Goal: Information Seeking & Learning: Learn about a topic

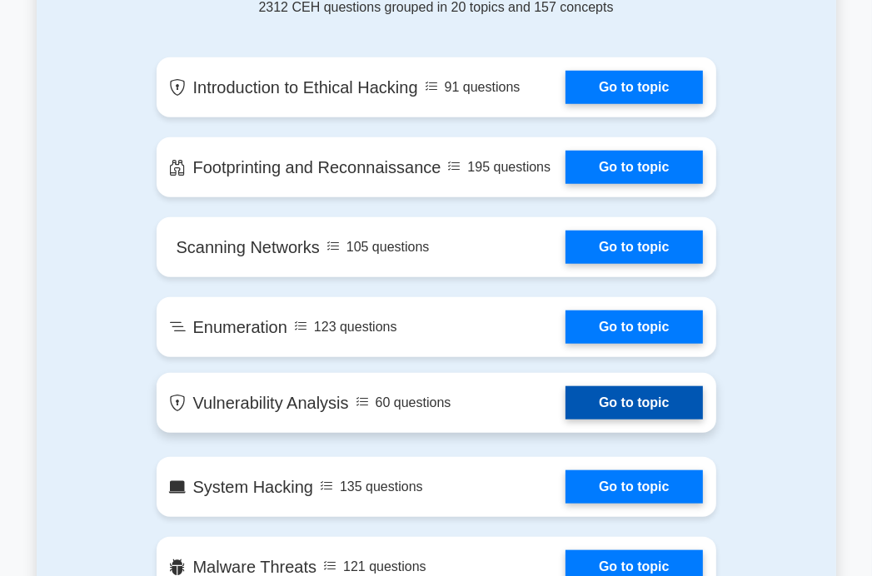
scroll to position [999, 0]
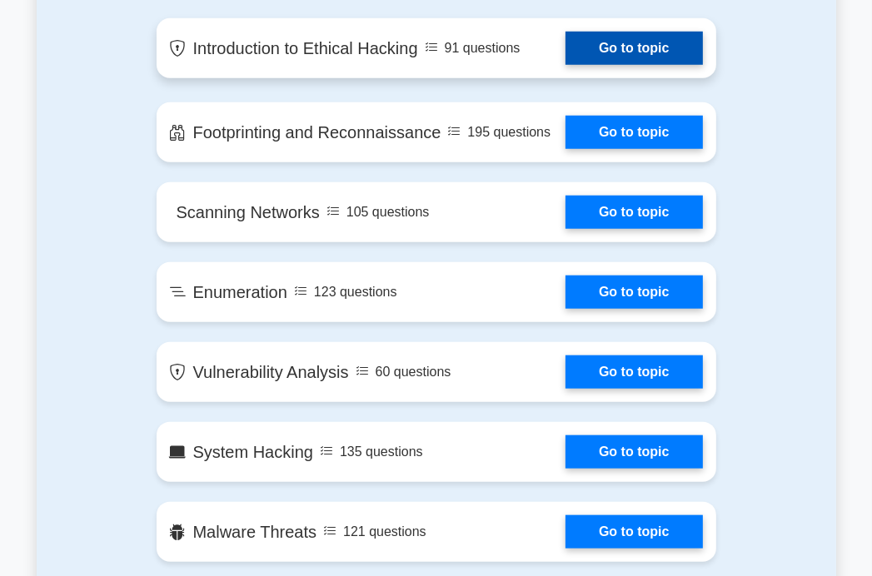
click at [657, 52] on link "Go to topic" at bounding box center [633, 48] width 137 height 33
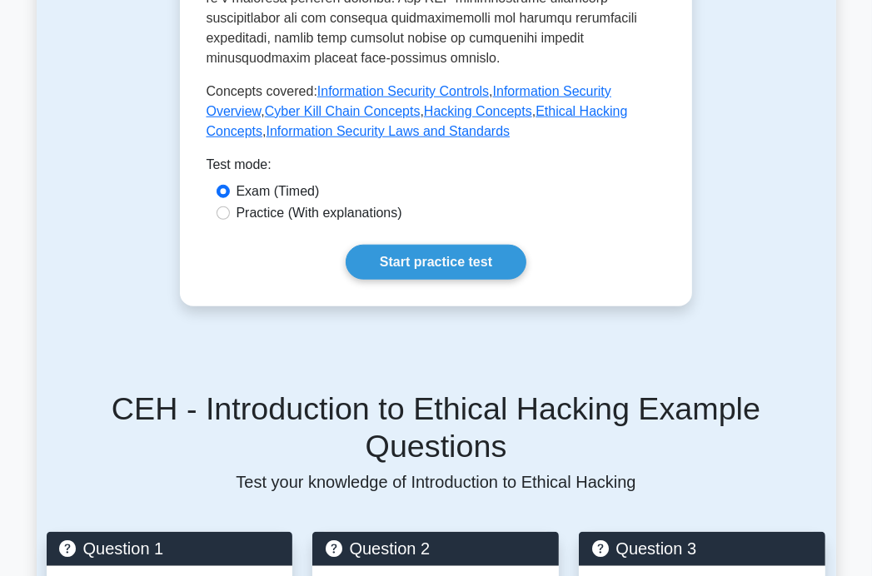
scroll to position [999, 0]
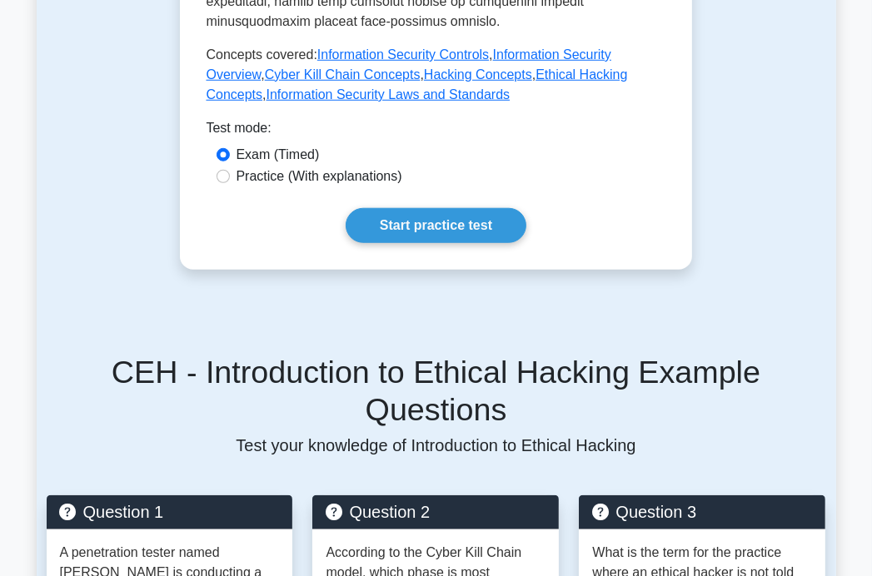
click at [230, 167] on div "Practice (With explanations)" at bounding box center [437, 177] width 440 height 20
click at [223, 170] on input "Practice (With explanations)" at bounding box center [223, 176] width 13 height 13
radio input "true"
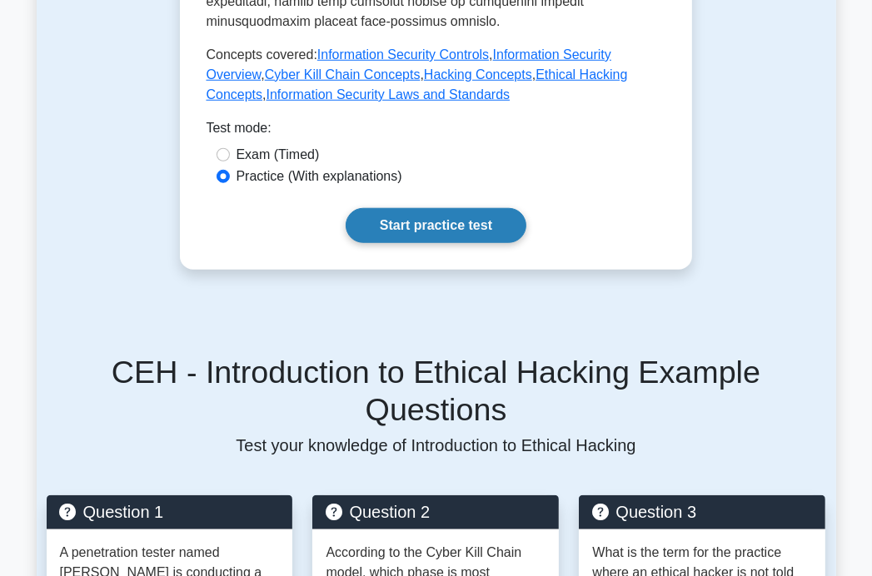
click at [443, 219] on link "Start practice test" at bounding box center [436, 225] width 181 height 35
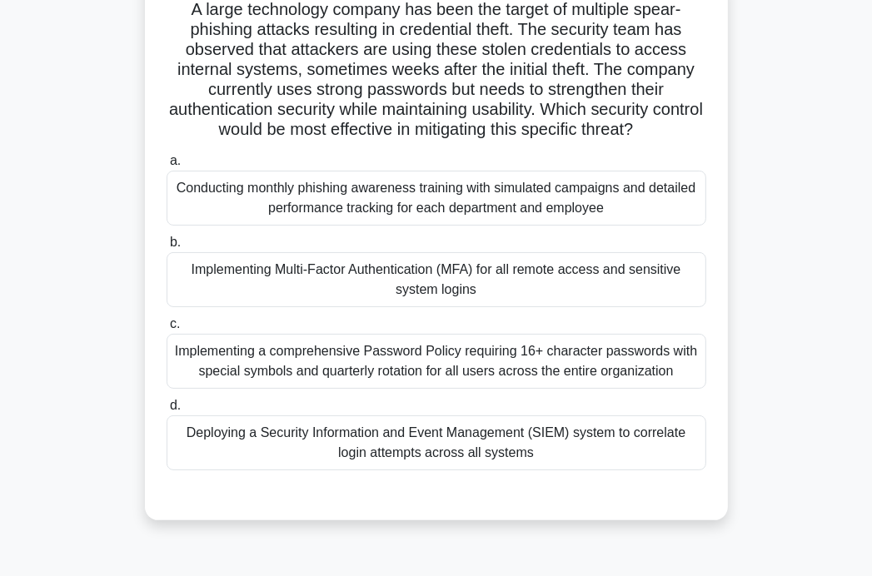
scroll to position [167, 0]
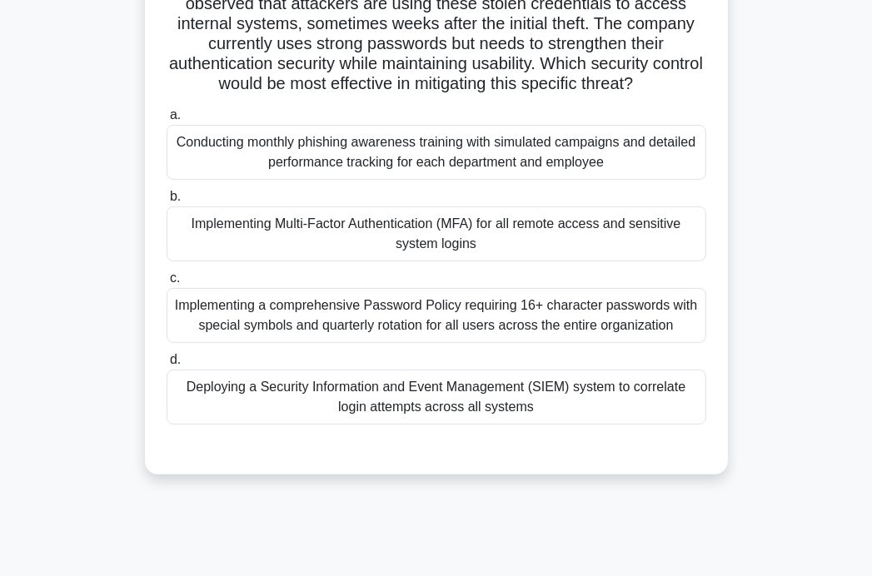
click at [327, 238] on div "Implementing Multi-Factor Authentication (MFA) for all remote access and sensit…" at bounding box center [437, 234] width 540 height 55
click at [167, 202] on input "b. Implementing Multi-Factor Authentication (MFA) for all remote access and sen…" at bounding box center [167, 197] width 0 height 11
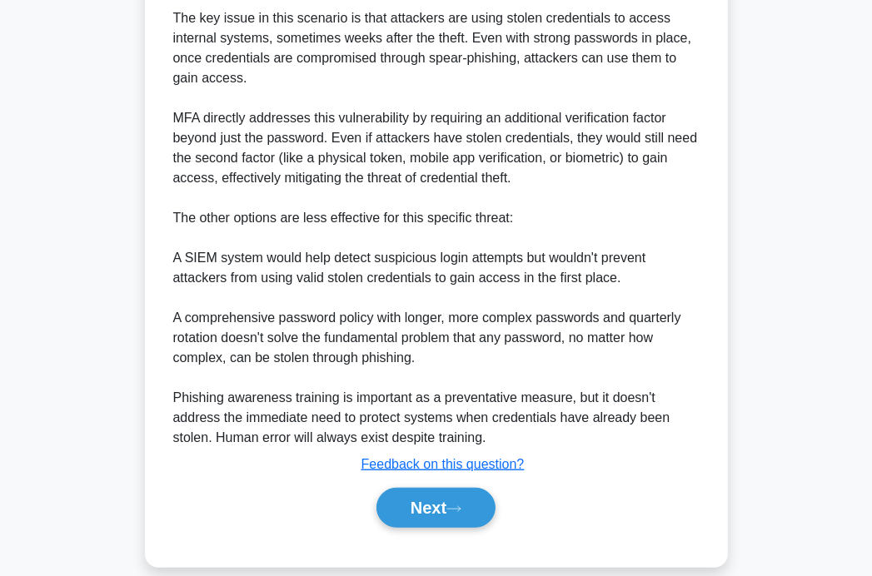
scroll to position [729, 0]
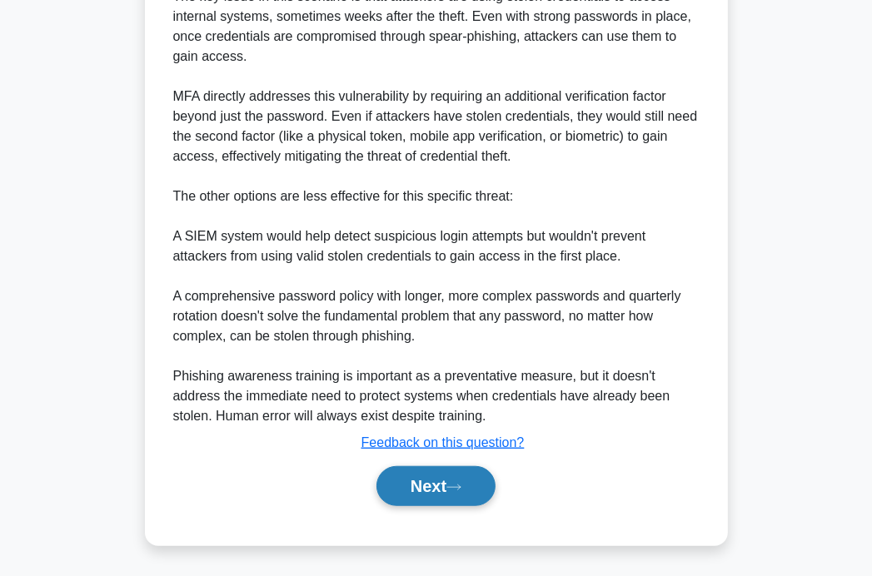
click at [445, 476] on button "Next" at bounding box center [435, 486] width 119 height 40
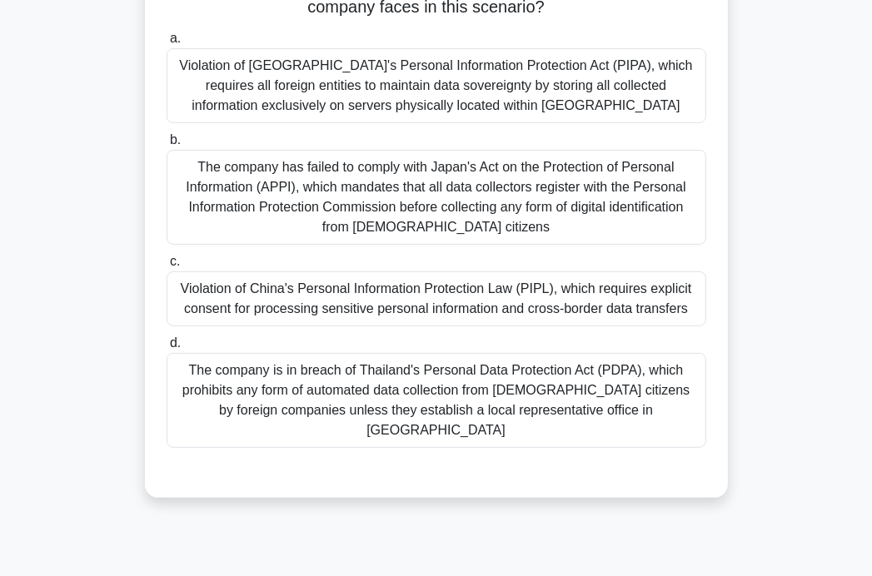
scroll to position [323, 0]
